Goal: Information Seeking & Learning: Learn about a topic

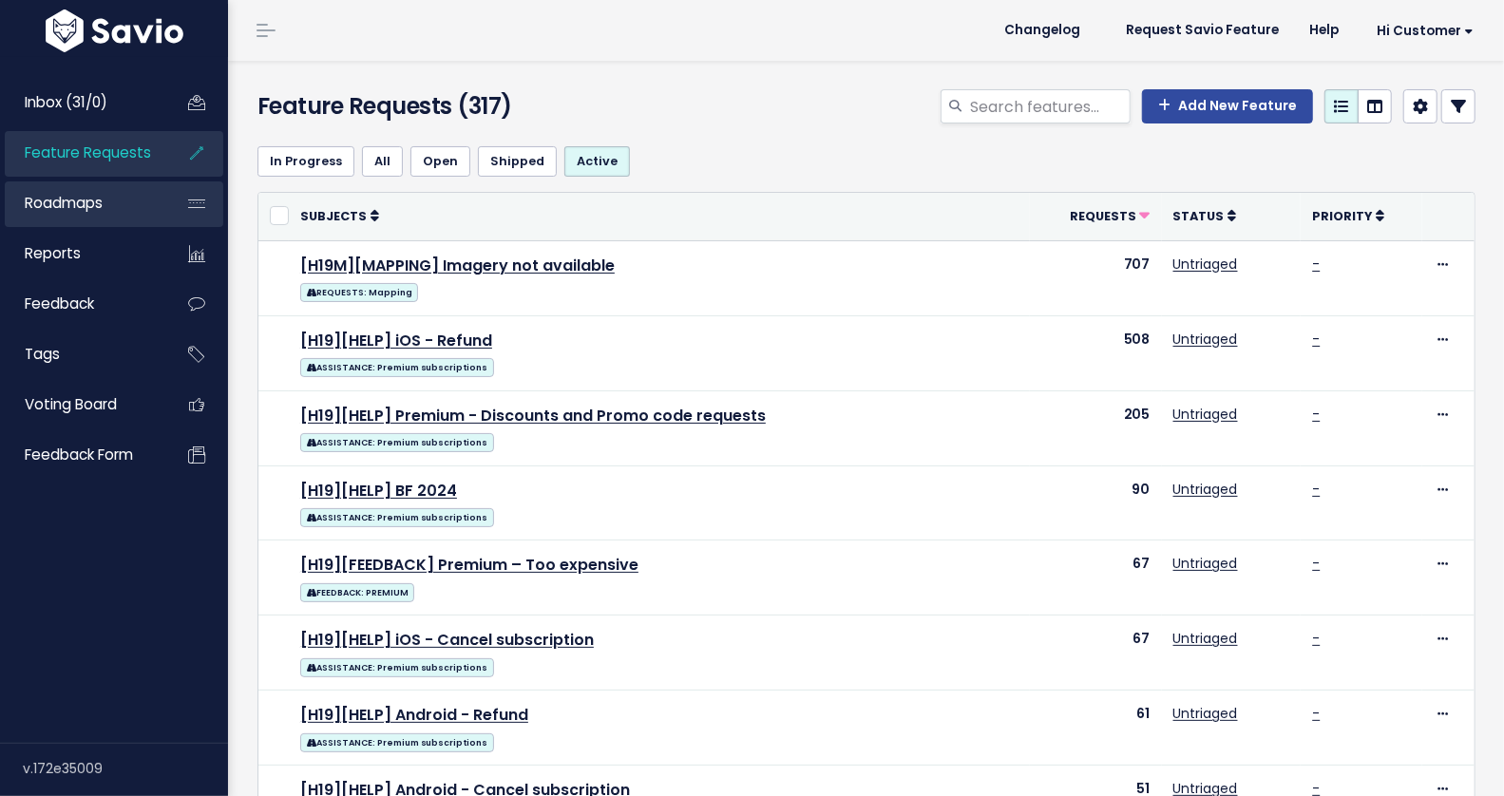
click at [71, 203] on span "Roadmaps" at bounding box center [64, 203] width 78 height 20
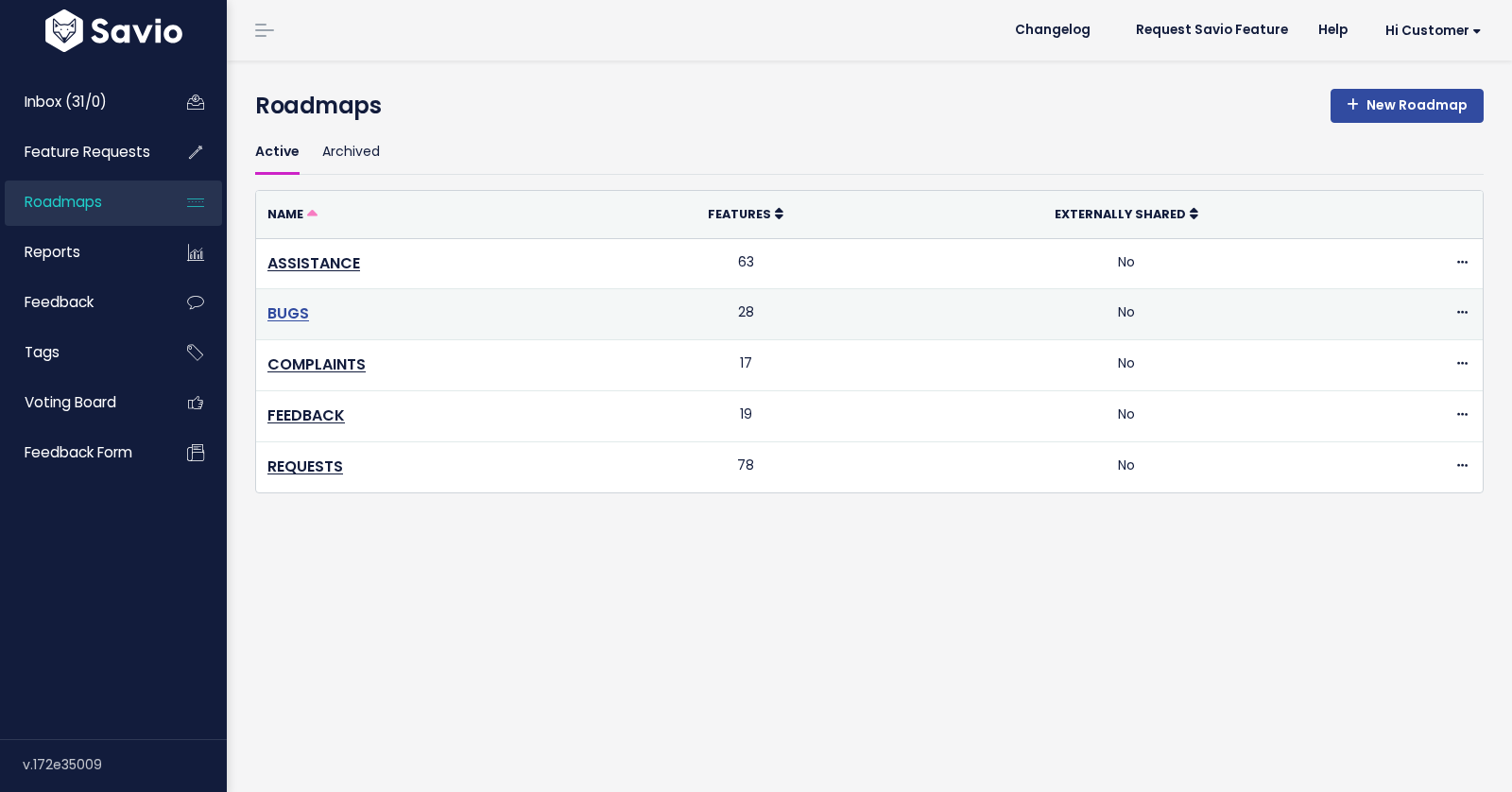
click at [294, 313] on link "BUGS" at bounding box center [288, 313] width 42 height 22
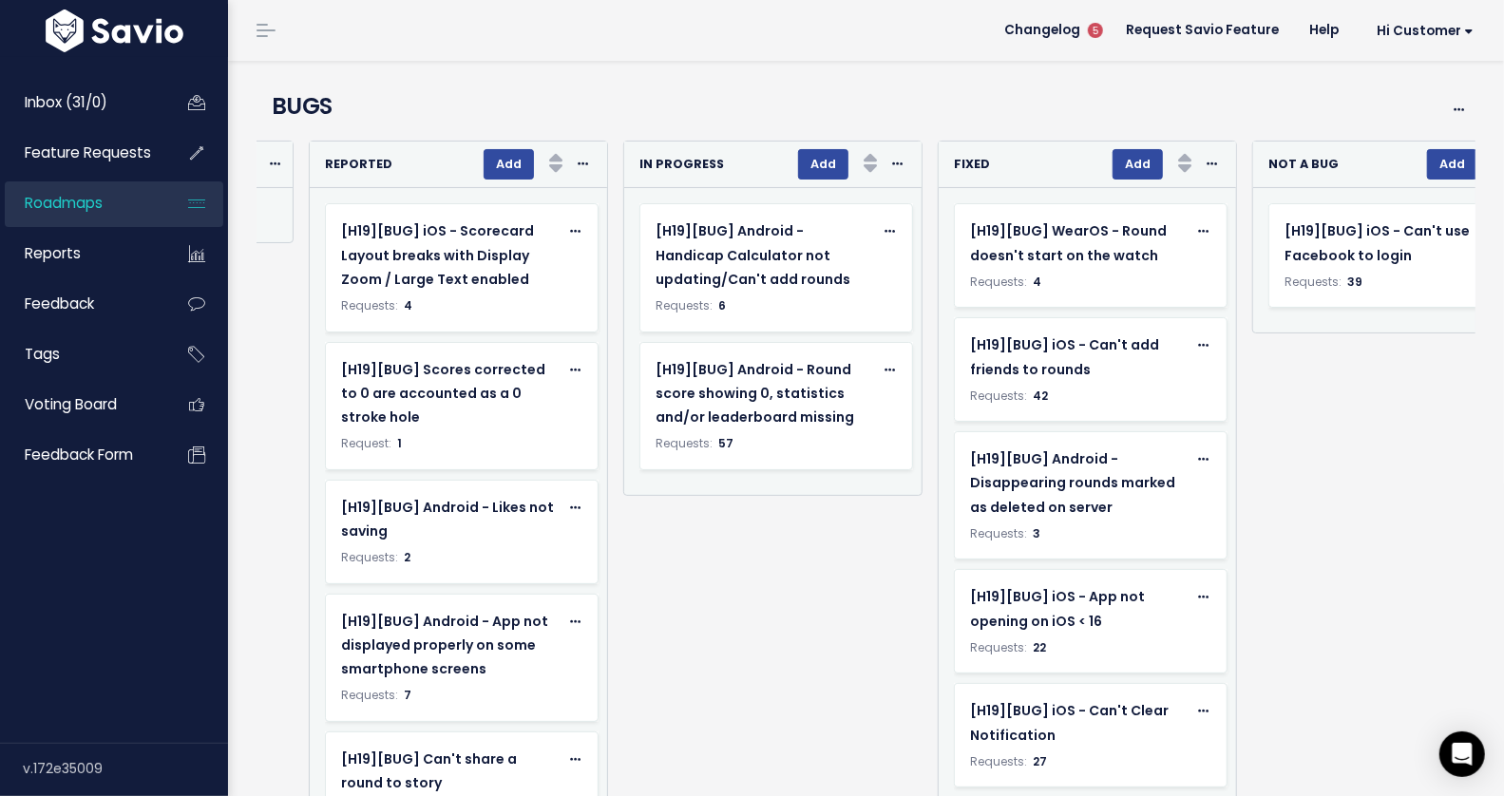
scroll to position [0, 1213]
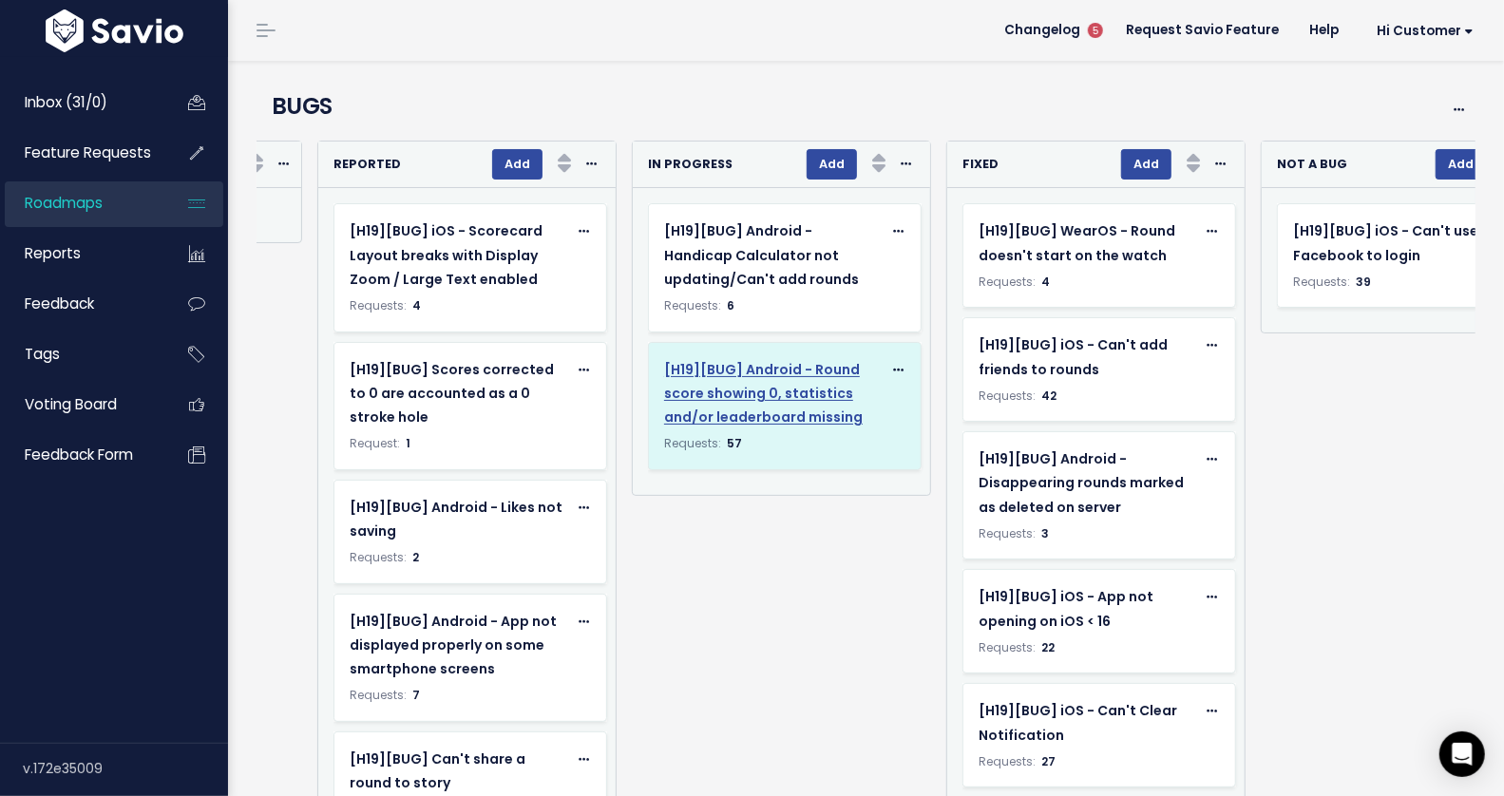
click at [737, 385] on span "[H19][BUG] Android - Round score showing 0, statistics and/or leaderboard missi…" at bounding box center [763, 393] width 199 height 67
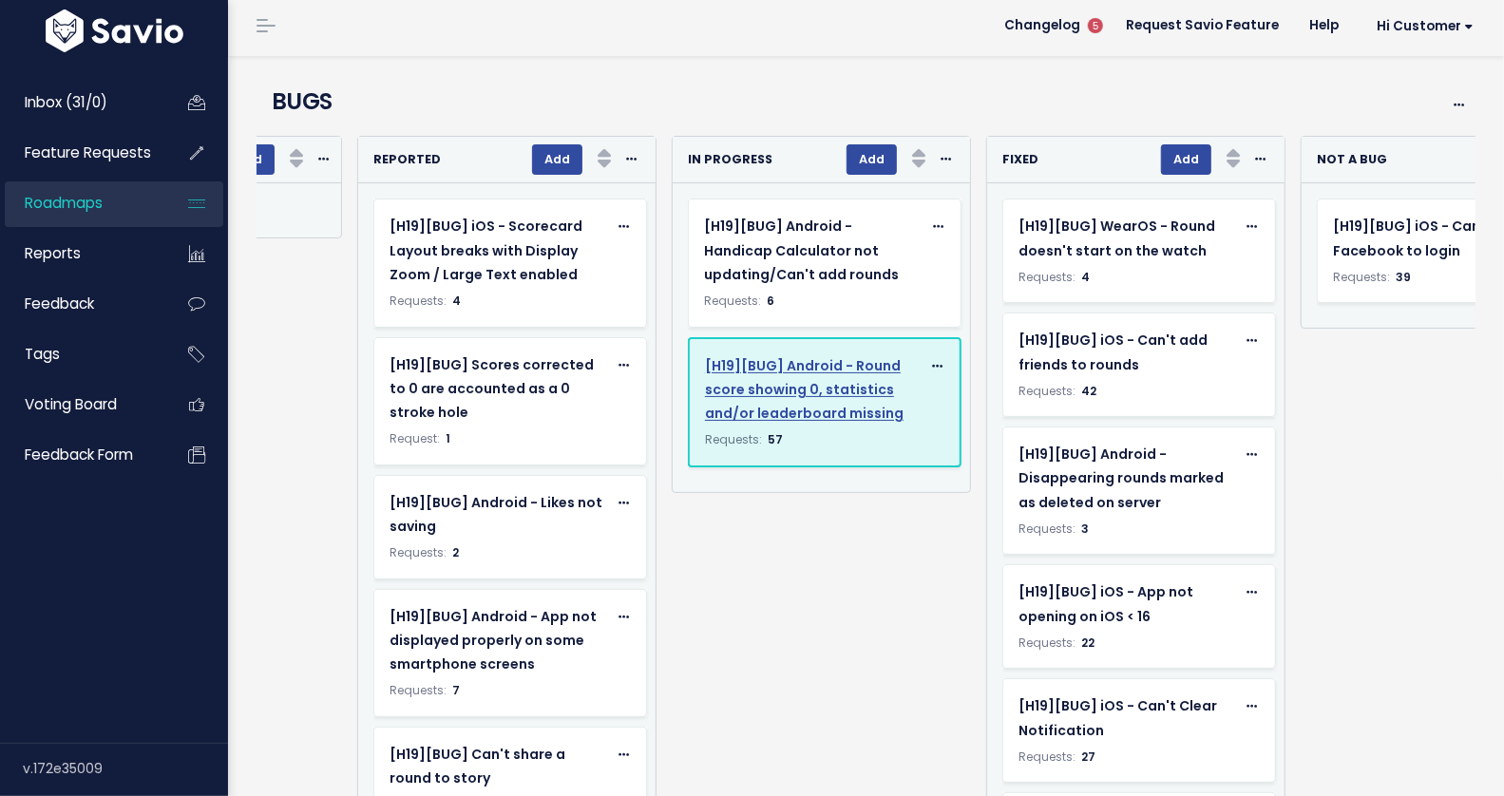
scroll to position [0, 1172]
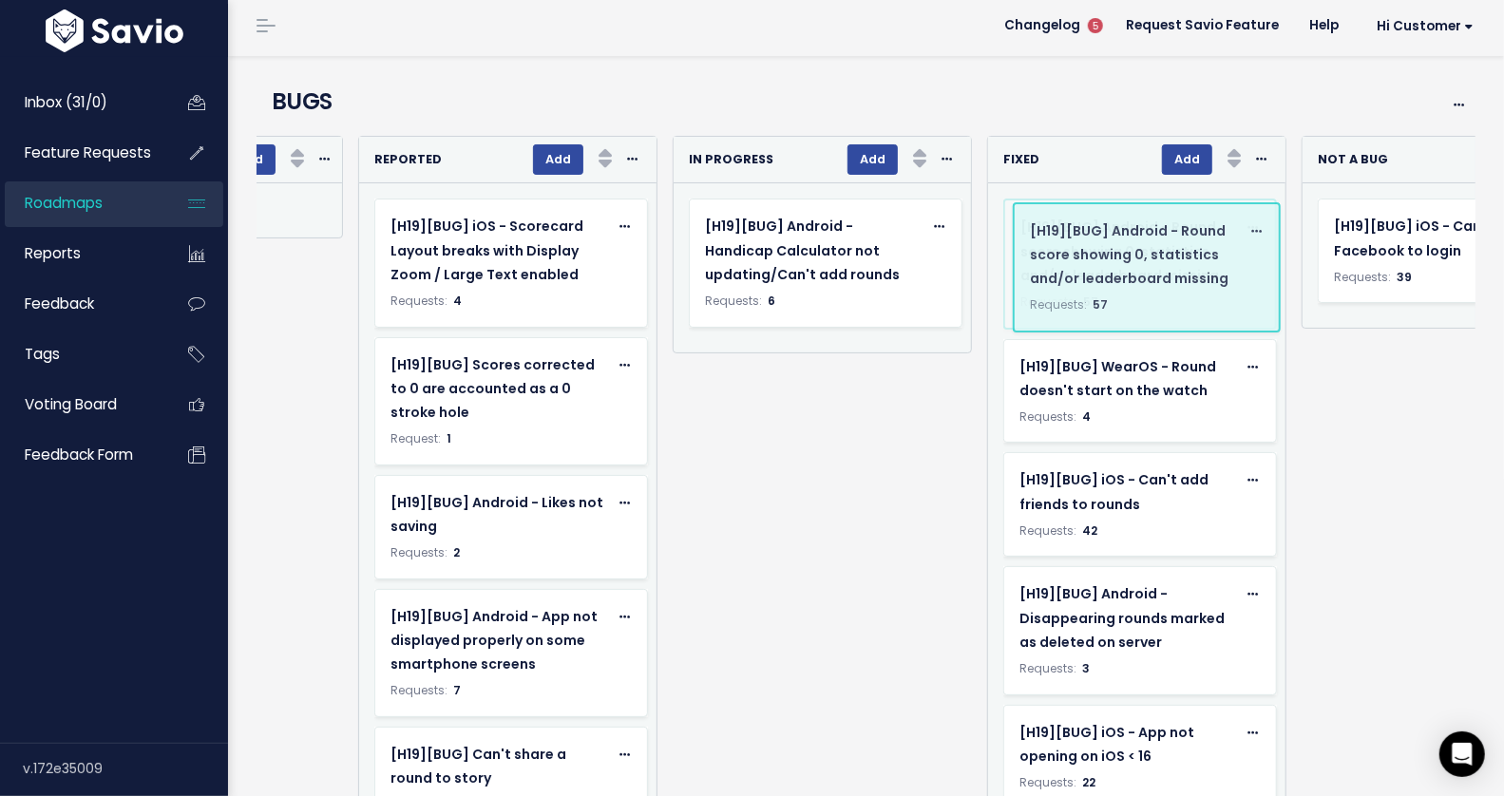
drag, startPoint x: 793, startPoint y: 347, endPoint x: 1119, endPoint y: 214, distance: 352.0
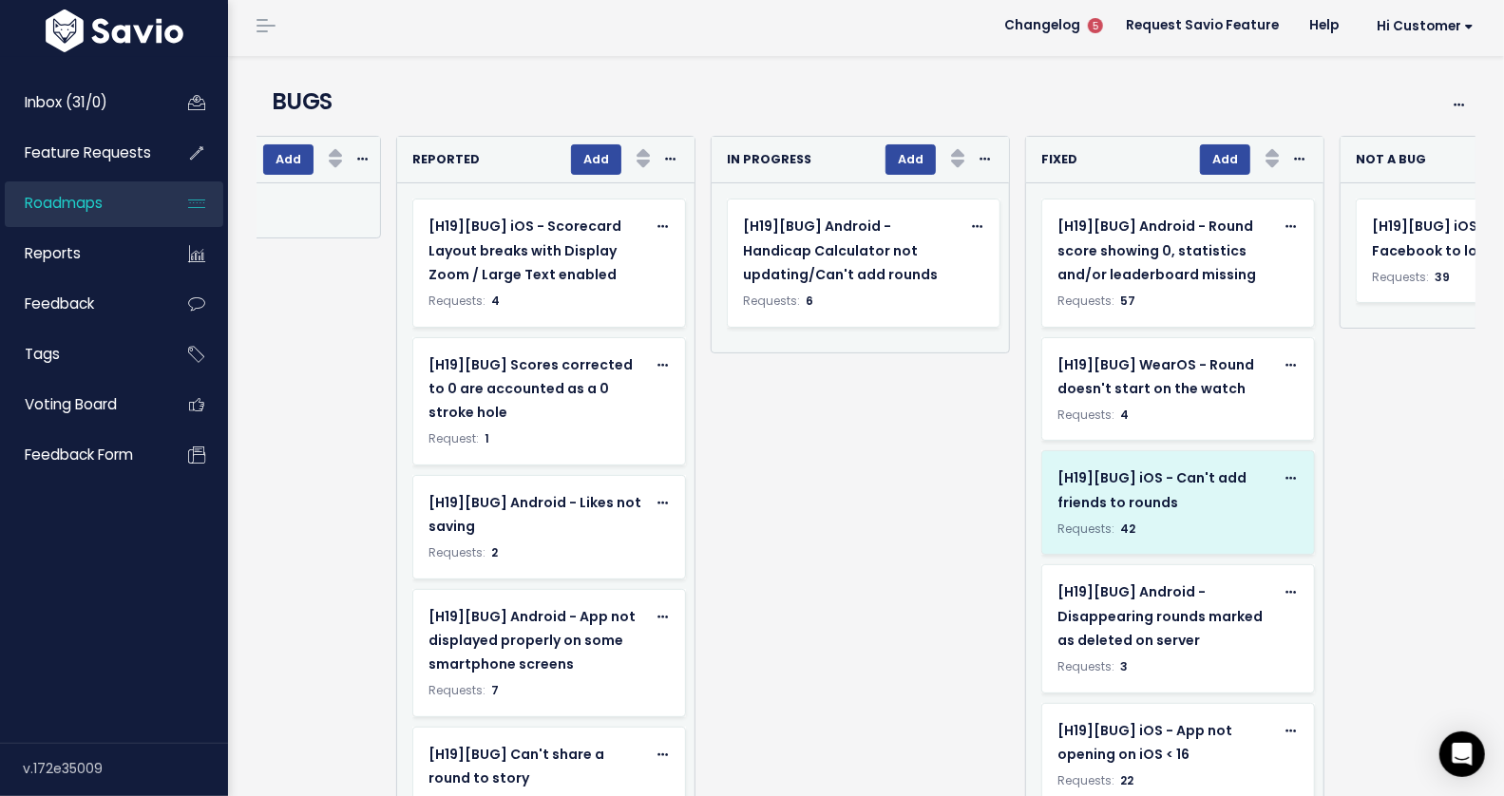
scroll to position [0, 1131]
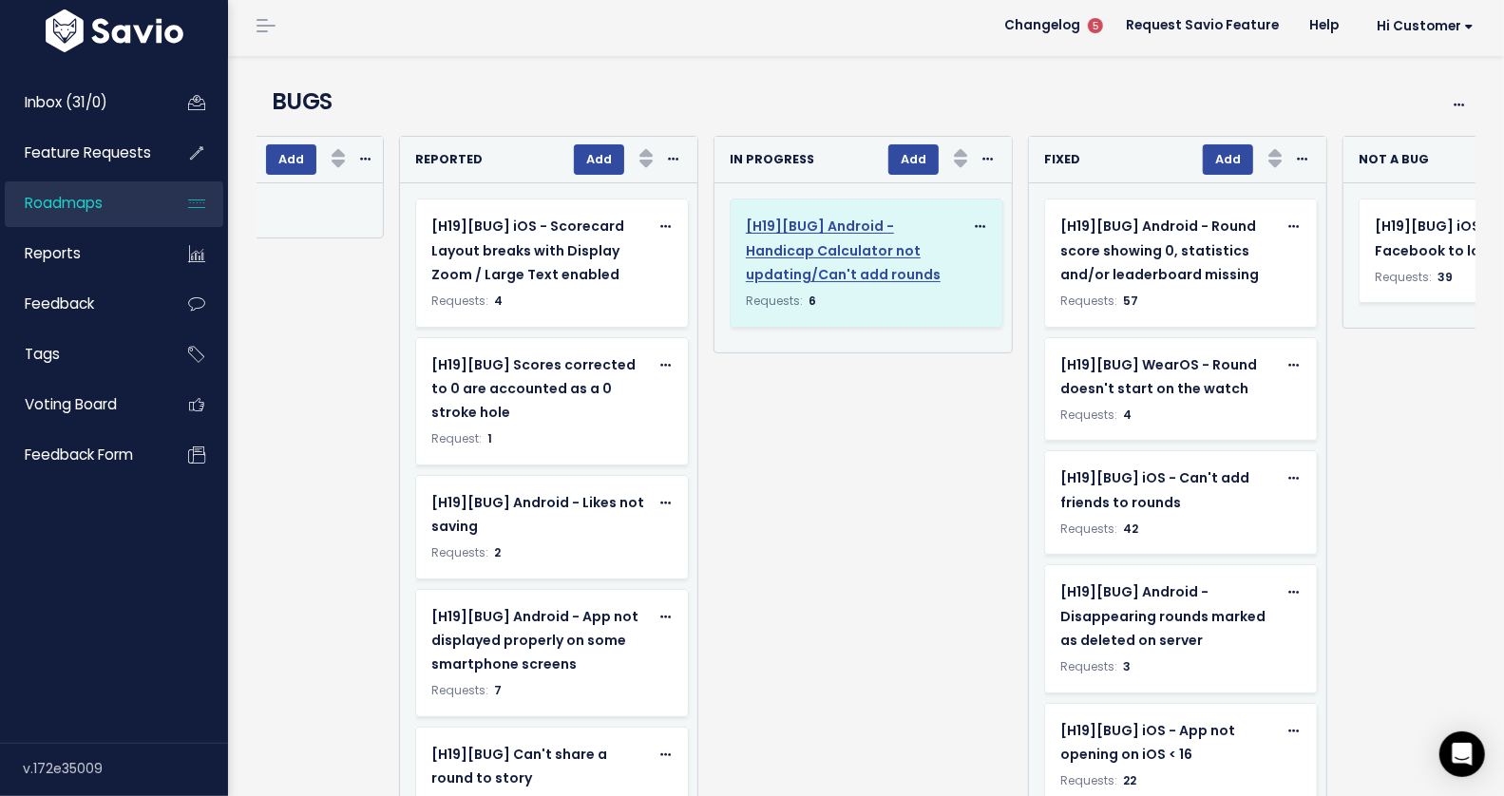
click at [862, 270] on span "[H19][BUG] Android - Handicap Calculator not updating/Can't add rounds" at bounding box center [843, 250] width 195 height 67
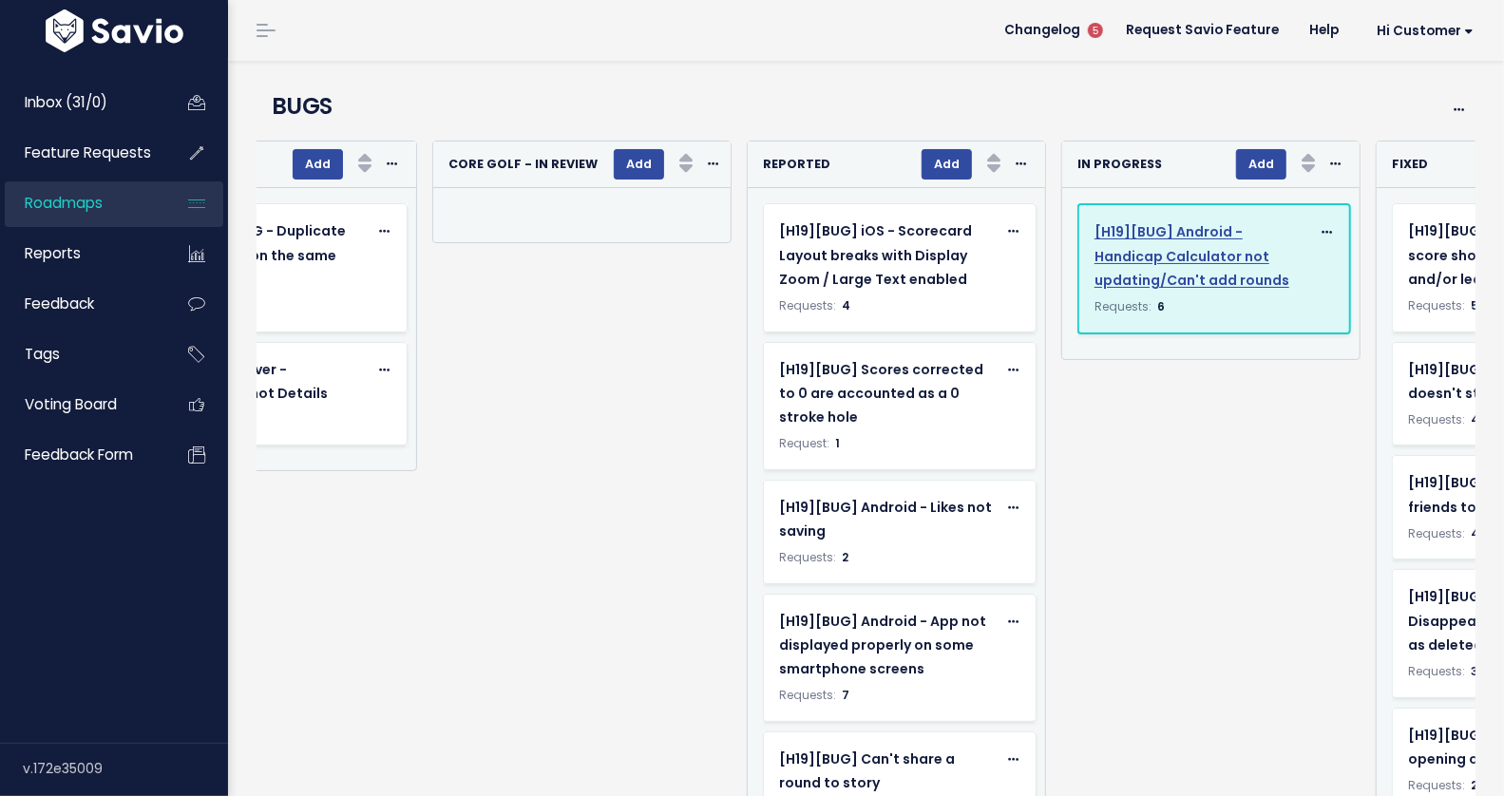
scroll to position [0, 796]
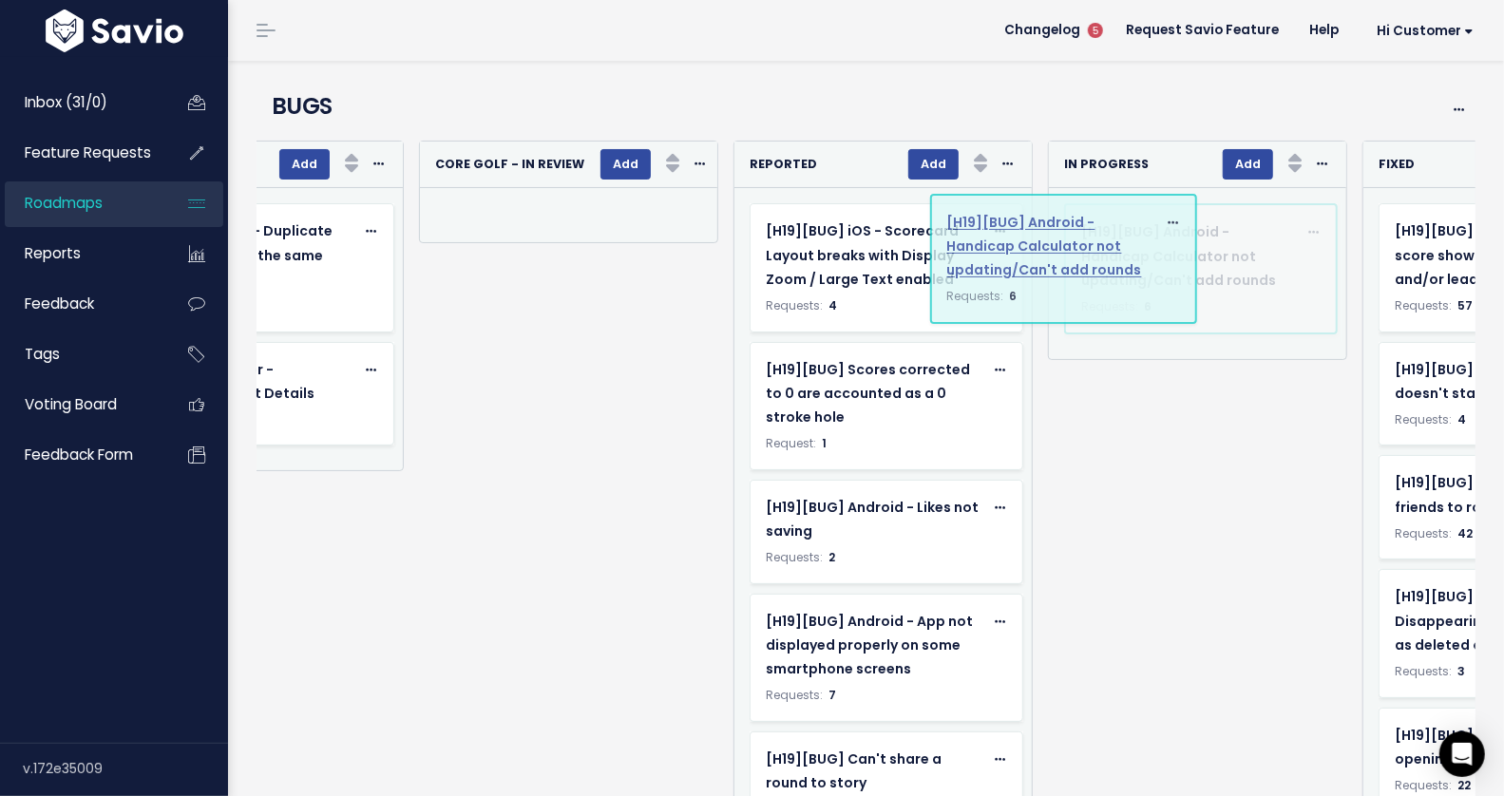
drag, startPoint x: 1279, startPoint y: 277, endPoint x: 1151, endPoint y: 267, distance: 128.6
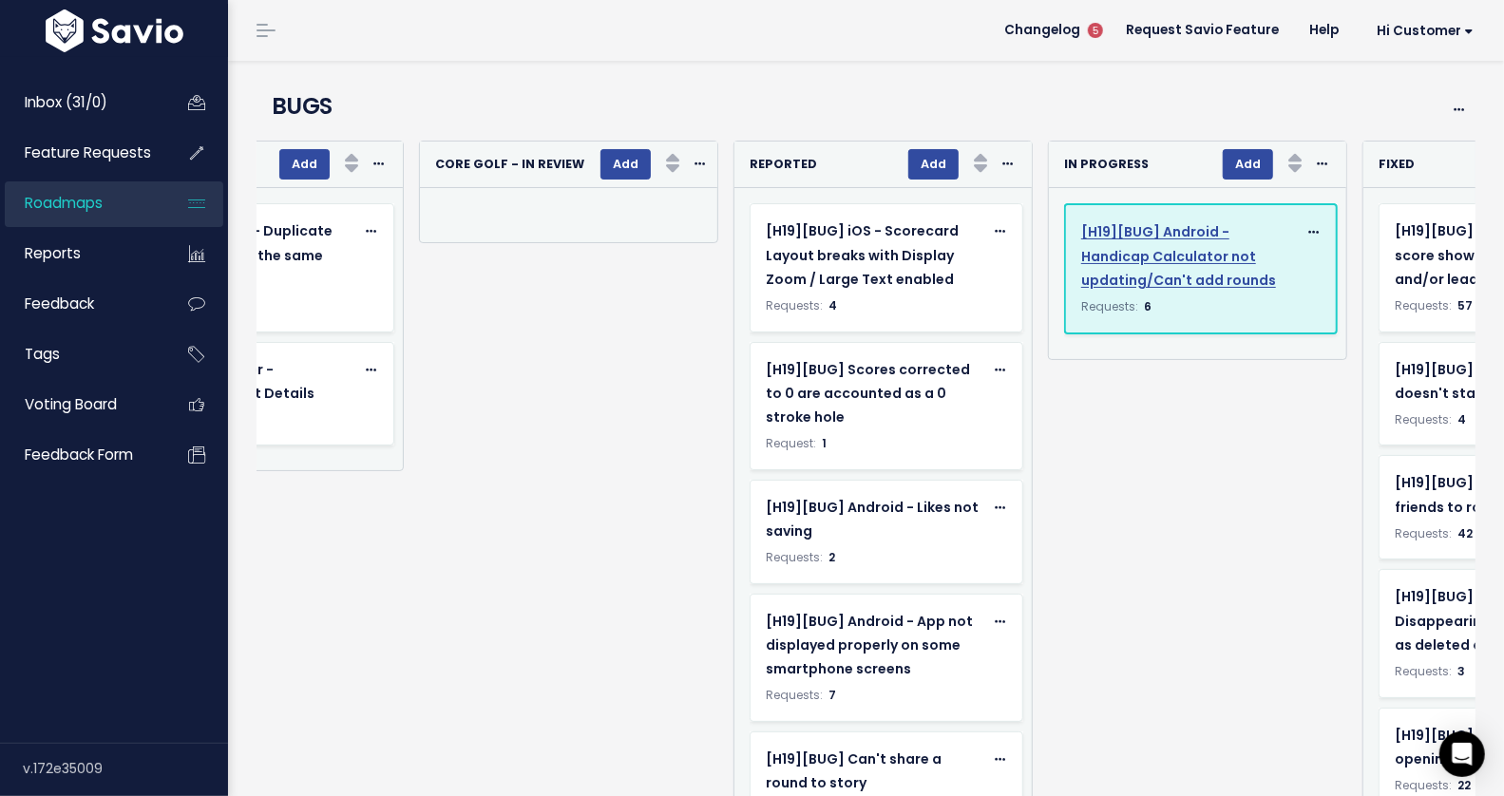
click at [1109, 241] on div "[H19][BUG] Android - Handicap Calculator not updating/Can't add rounds" at bounding box center [1189, 256] width 216 height 72
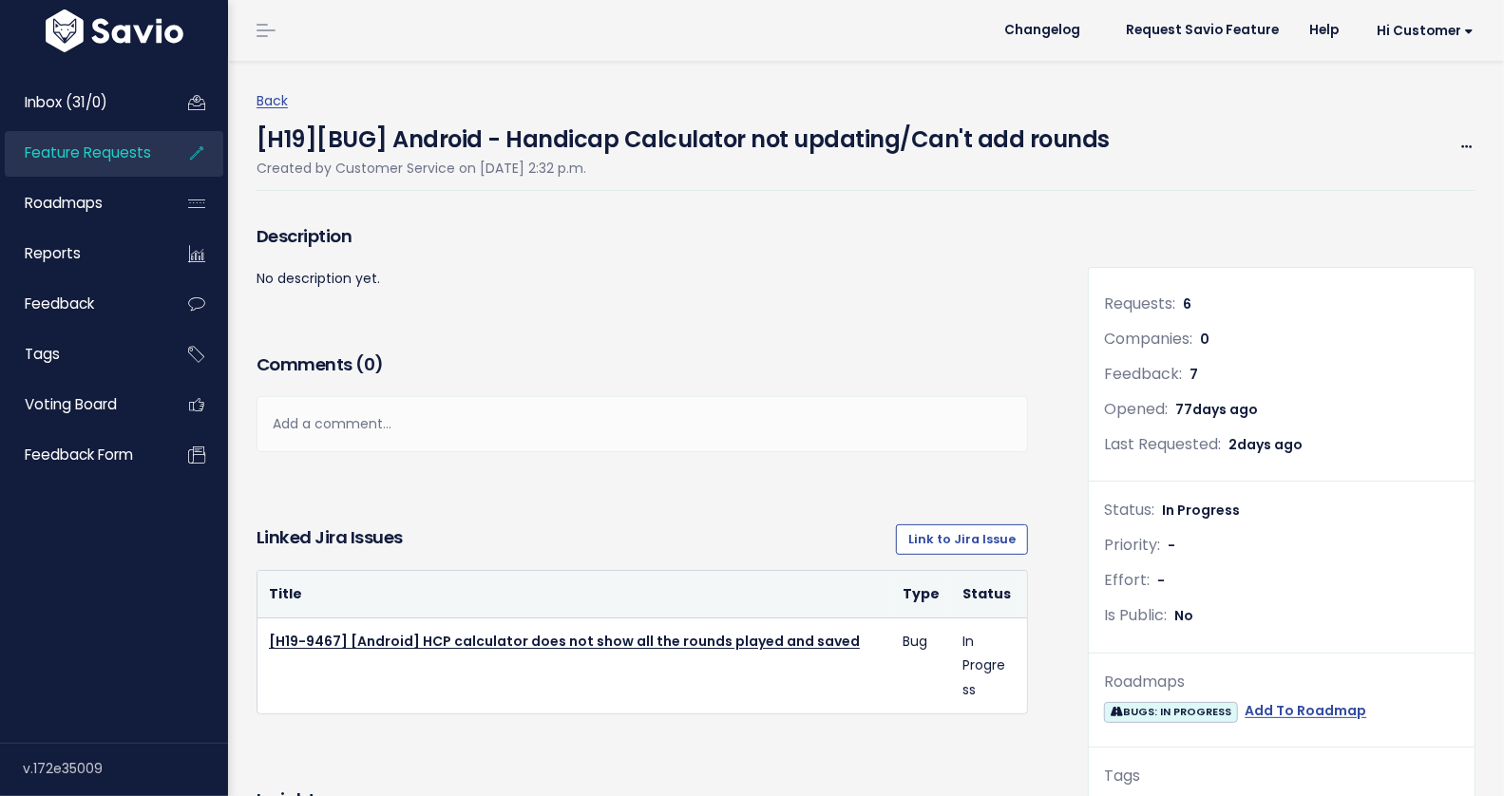
click at [596, 136] on h4 "[H19][BUG] Android - Handicap Calculator not updating/Can't add rounds" at bounding box center [683, 135] width 853 height 44
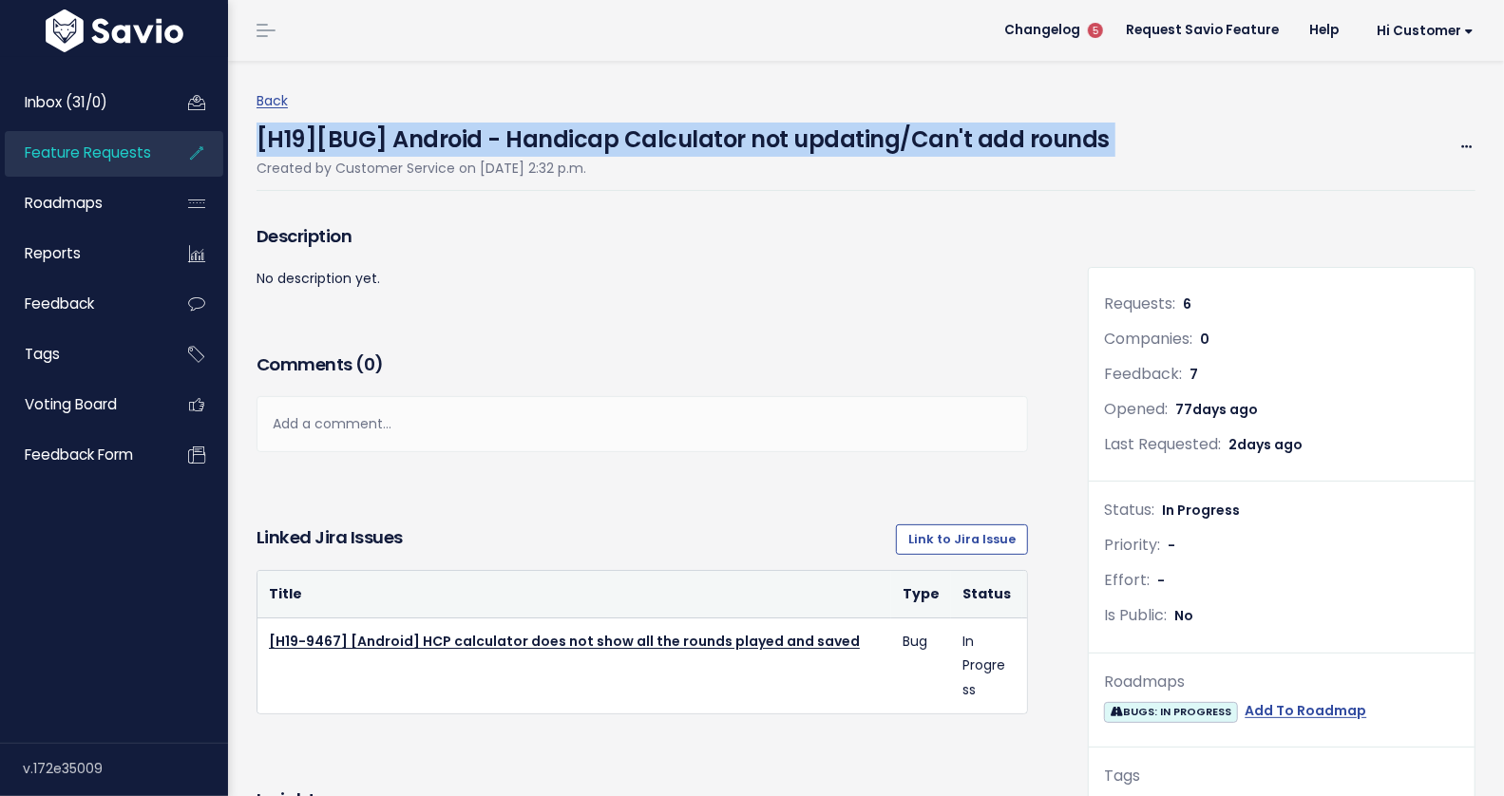
click at [596, 136] on h4 "[H19][BUG] Android - Handicap Calculator not updating/Can't add rounds" at bounding box center [683, 135] width 853 height 44
copy div "[H19][BUG] Android - Handicap Calculator not updating/Can't add rounds"
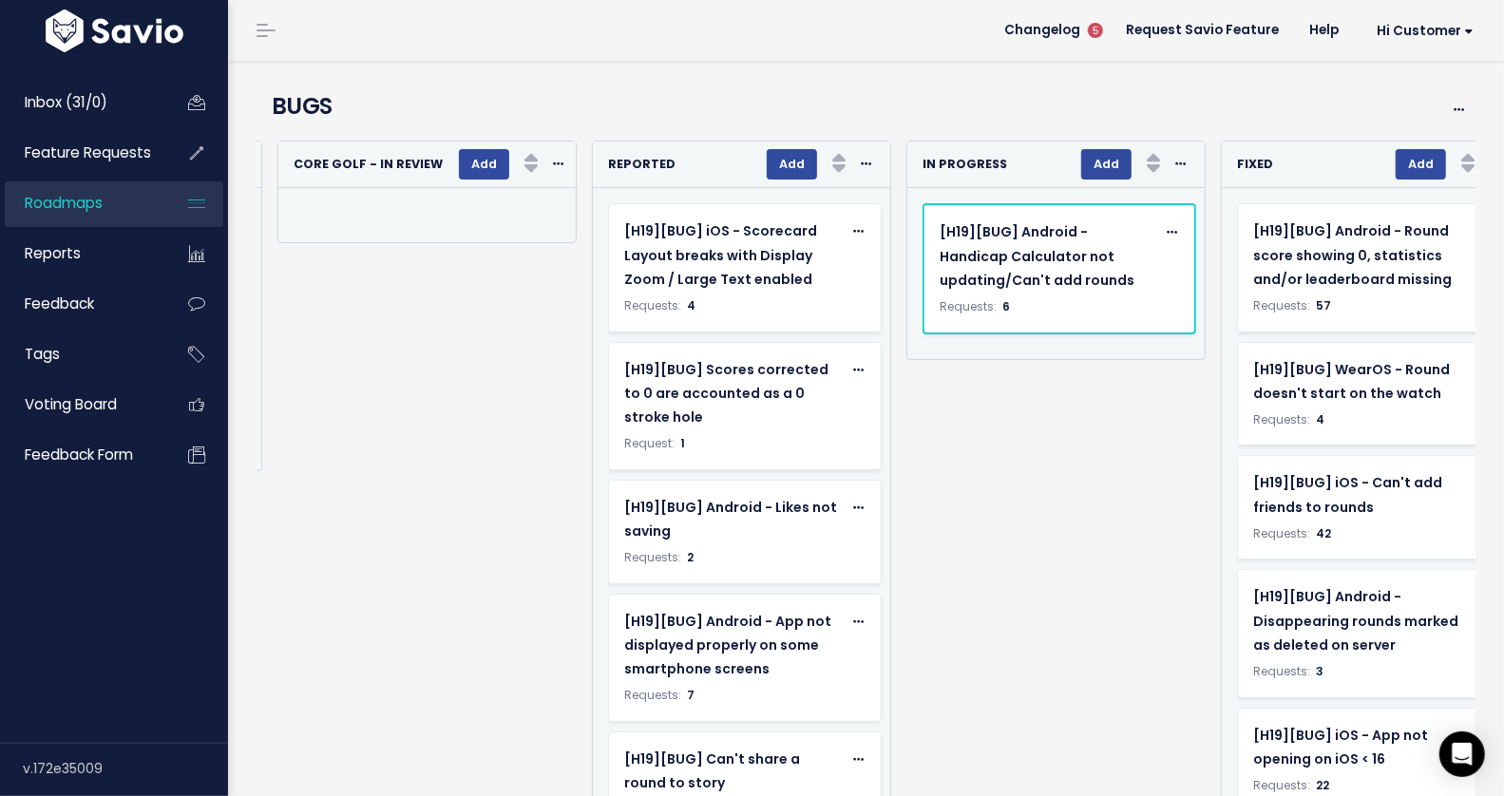
scroll to position [0, 939]
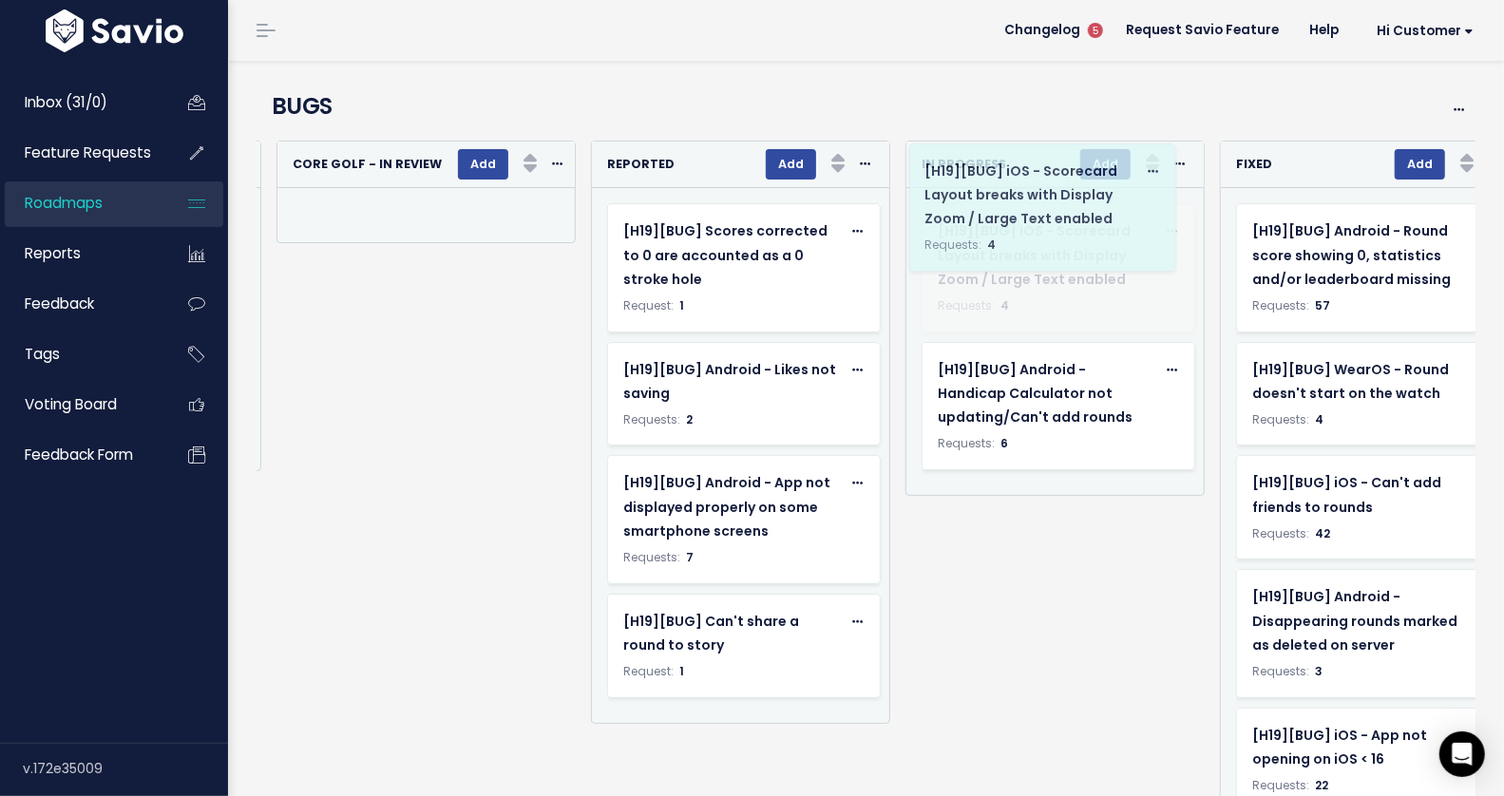
drag, startPoint x: 841, startPoint y: 310, endPoint x: 1146, endPoint y: 260, distance: 309.0
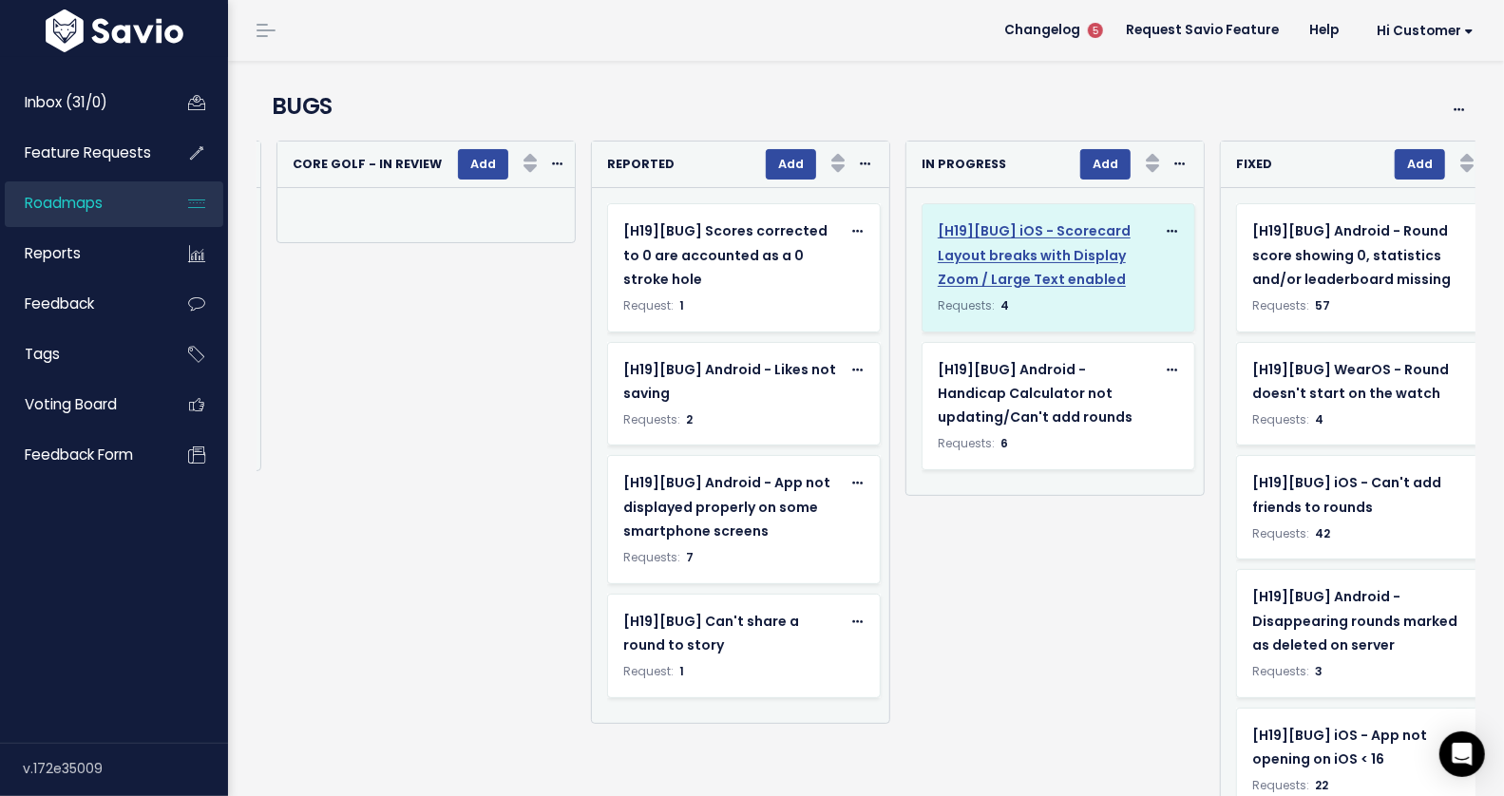
click at [1045, 265] on div "[H19][BUG] iOS - Scorecard Layout breaks with Display Zoom / Large Text enabled" at bounding box center [1047, 256] width 218 height 72
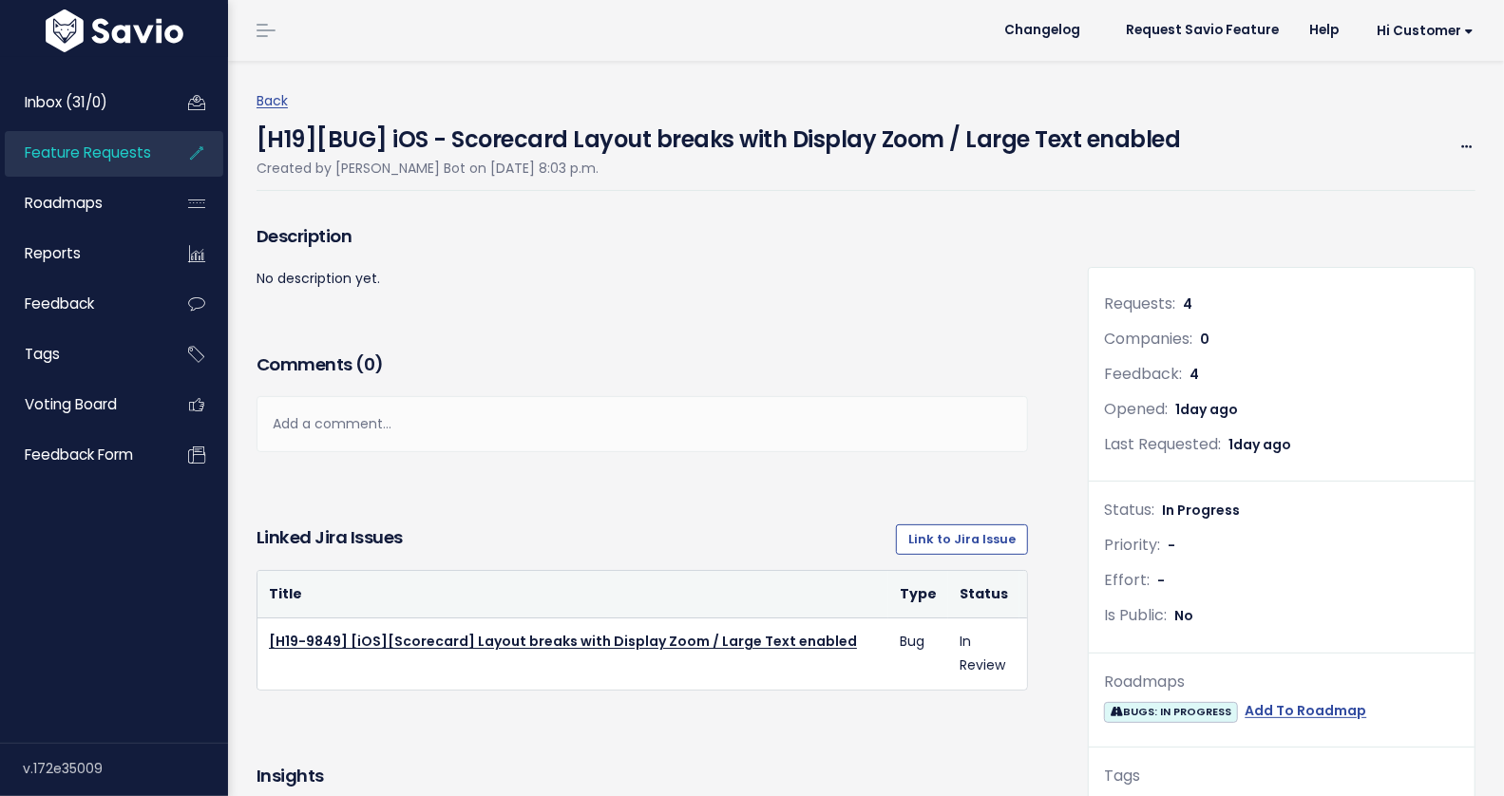
click at [526, 138] on h4 "[H19][BUG] iOS - Scorecard Layout breaks with Display Zoom / Large Text enabled" at bounding box center [719, 135] width 925 height 44
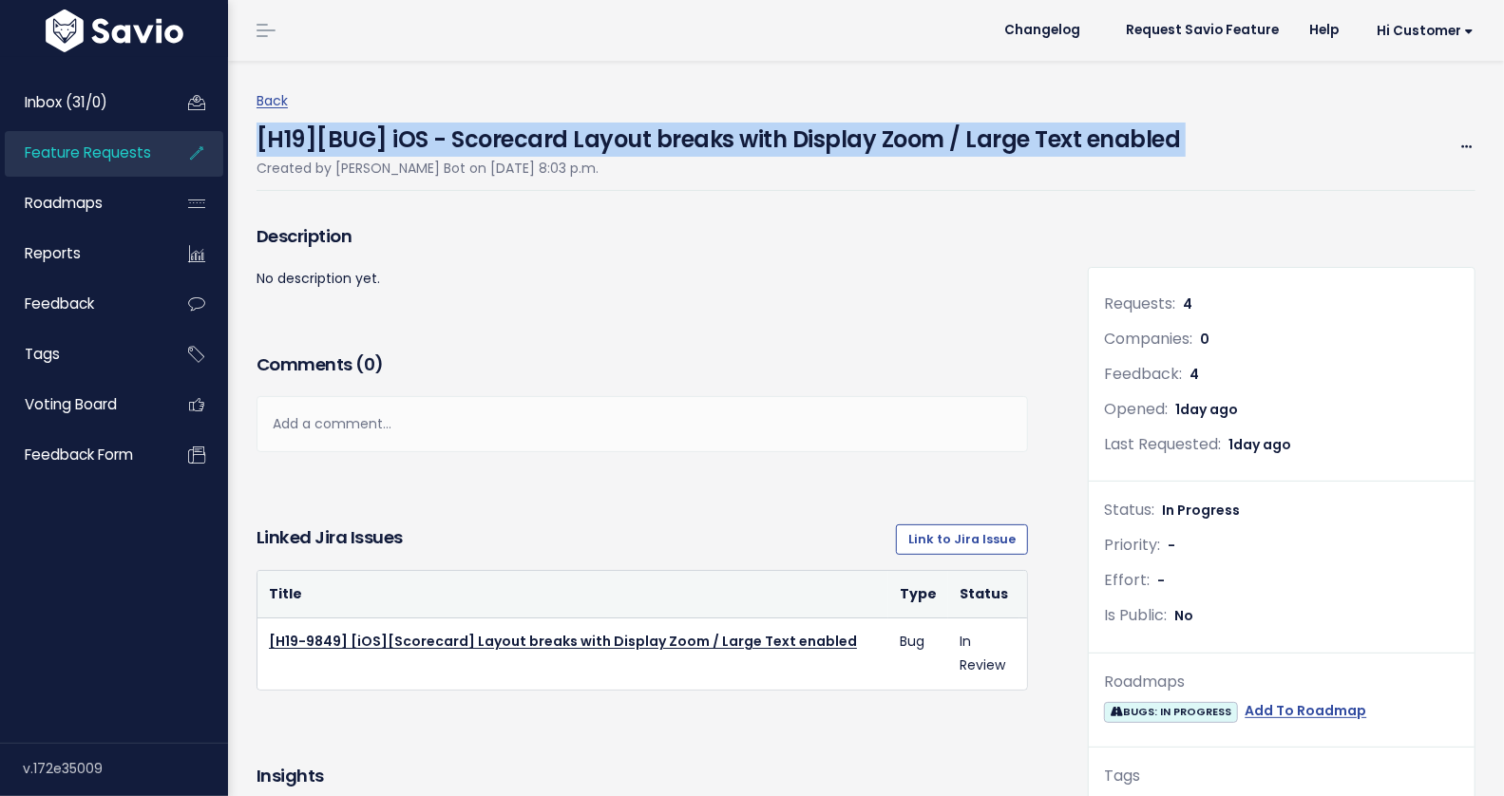
click at [526, 138] on h4 "[H19][BUG] iOS - Scorecard Layout breaks with Display Zoom / Large Text enabled" at bounding box center [719, 135] width 925 height 44
copy div "[H19][BUG] iOS - Scorecard Layout breaks with Display Zoom / Large Text enabled"
